Goal: Transaction & Acquisition: Purchase product/service

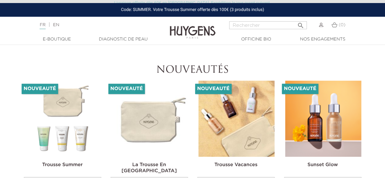
scroll to position [1322, 0]
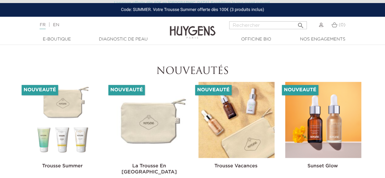
click at [148, 125] on img at bounding box center [150, 120] width 76 height 76
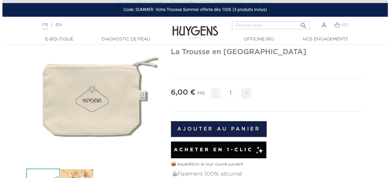
scroll to position [51, 0]
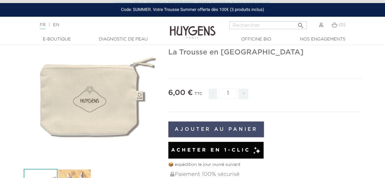
click at [224, 129] on button "Ajouter au panier" at bounding box center [217, 130] width 96 height 16
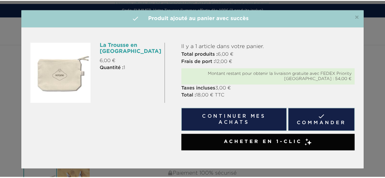
scroll to position [0, 0]
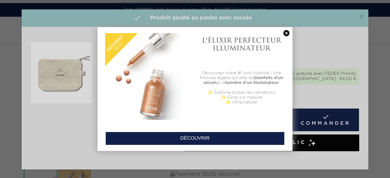
click at [285, 36] on link at bounding box center [286, 33] width 9 height 6
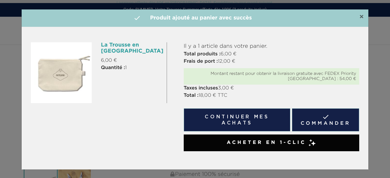
click at [360, 15] on span "×" at bounding box center [361, 16] width 5 height 7
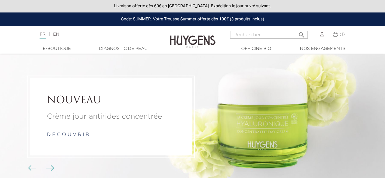
click at [133, 73] on li "NOUVEAU Crème jour antirides concentrée d é c o u v r i r" at bounding box center [192, 117] width 385 height 125
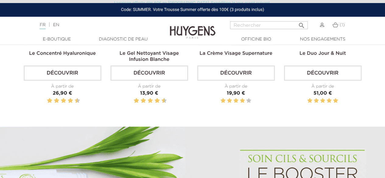
scroll to position [273, 0]
